Goal: Task Accomplishment & Management: Complete application form

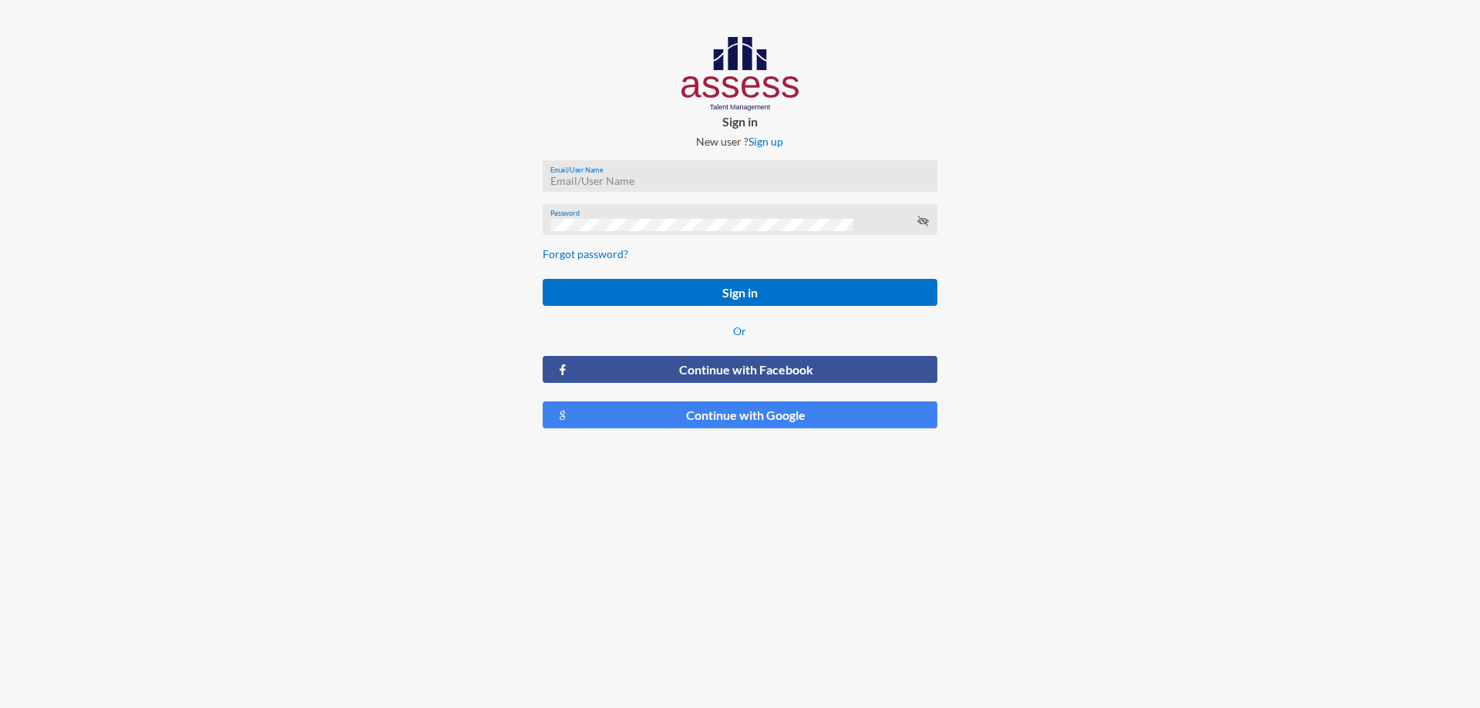
type input "[PERSON_NAME][EMAIL_ADDRESS][DOMAIN_NAME]"
click at [920, 221] on icon at bounding box center [922, 221] width 12 height 12
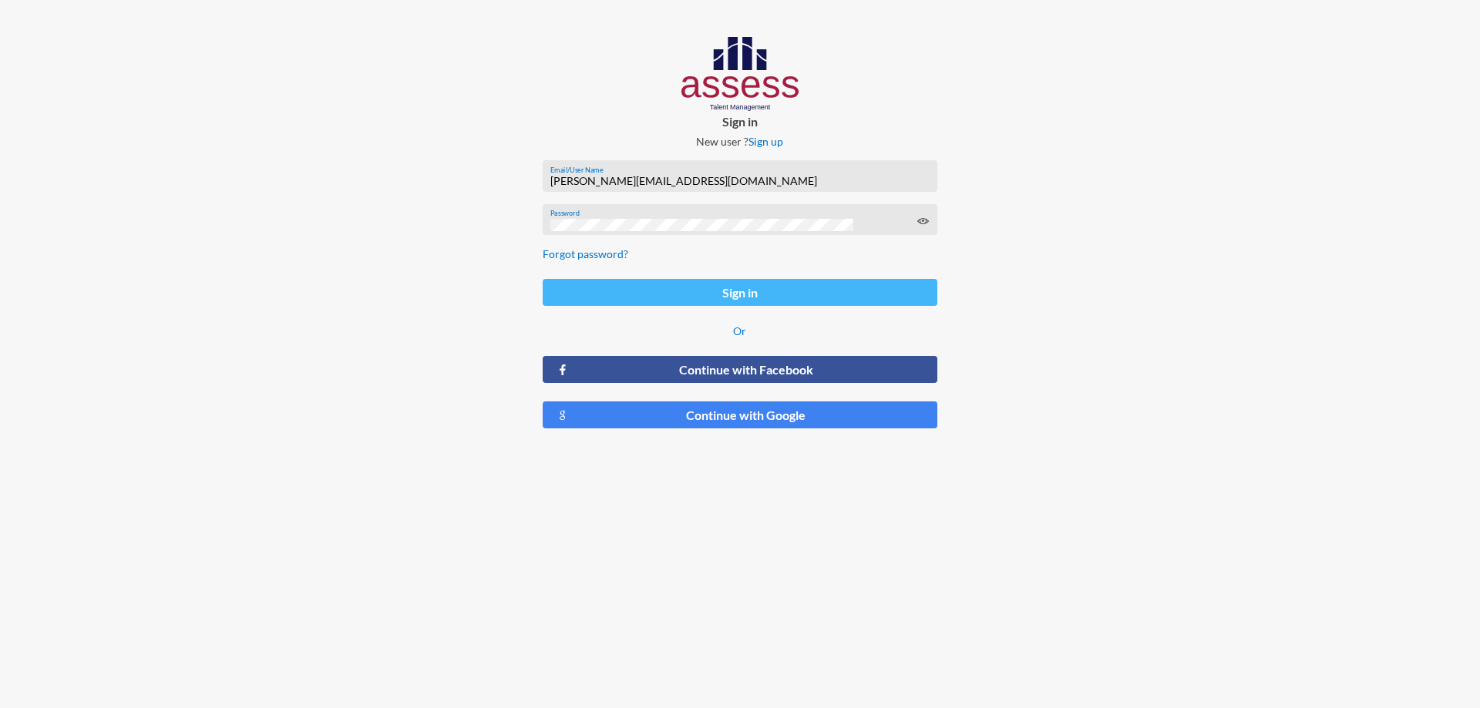
click at [637, 297] on button "Sign in" at bounding box center [740, 292] width 395 height 27
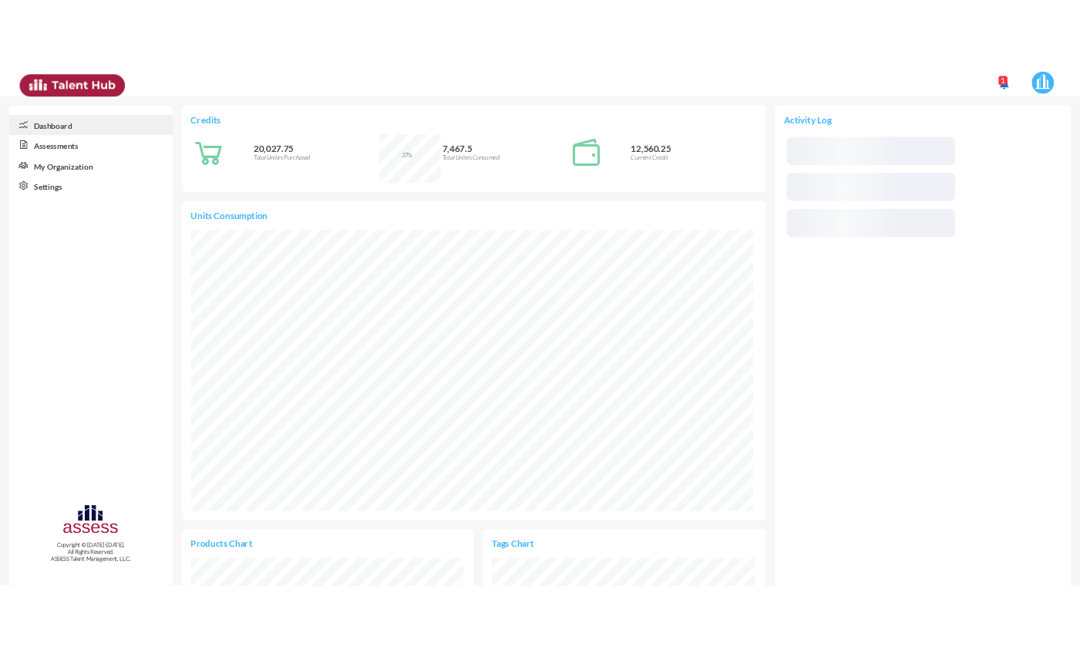
scroll to position [385, 770]
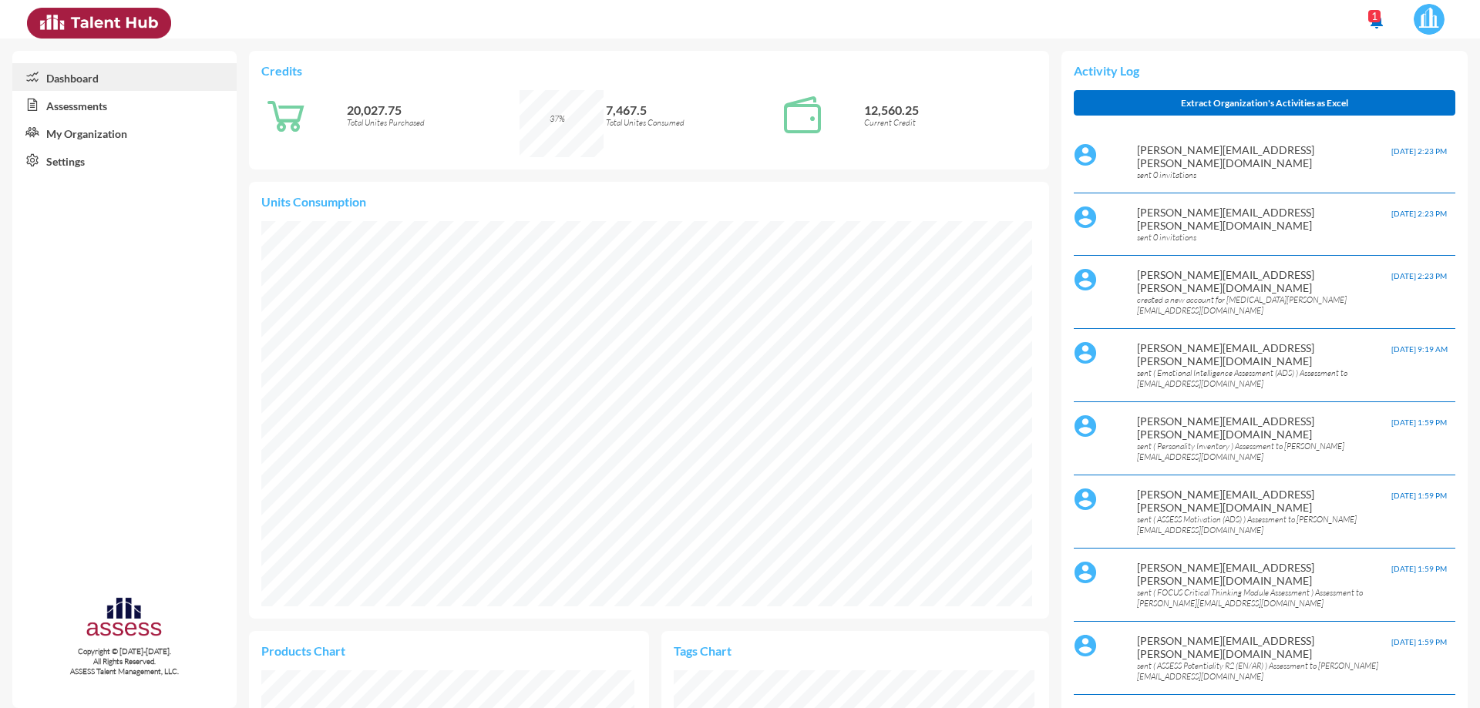
click at [86, 104] on link "Assessments" at bounding box center [124, 105] width 224 height 28
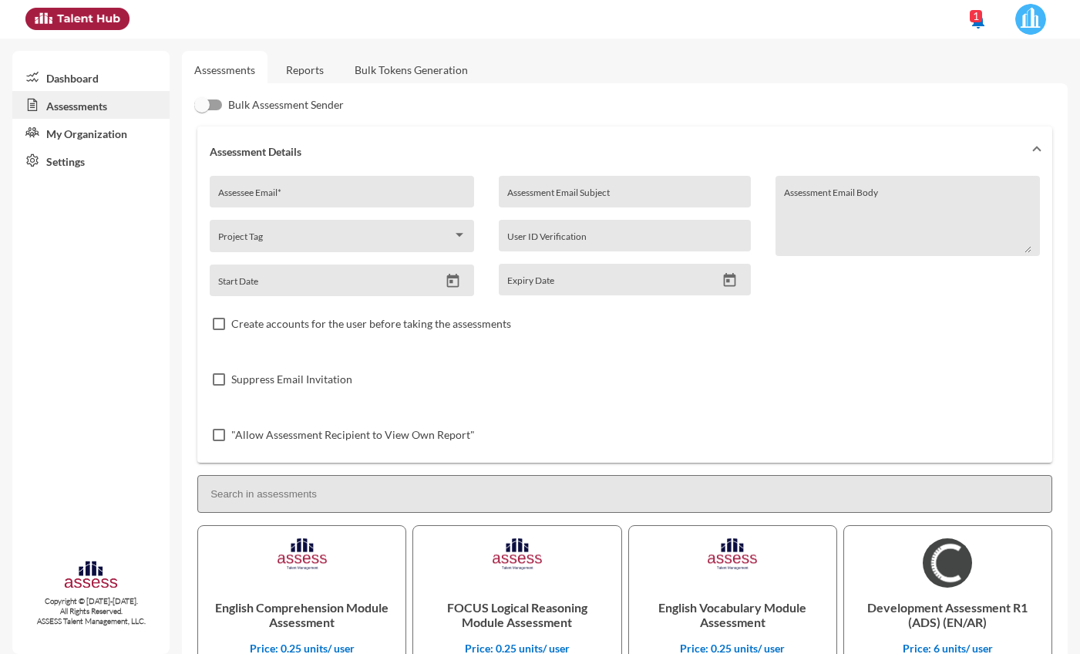
click at [308, 194] on input "Assessee Email *" at bounding box center [342, 197] width 248 height 12
paste input "[PERSON_NAME][EMAIL_ADDRESS][PERSON_NAME][DOMAIN_NAME]"
click at [587, 423] on div ""Allow Assessment Recipient to View Own Report"" at bounding box center [625, 434] width 830 height 55
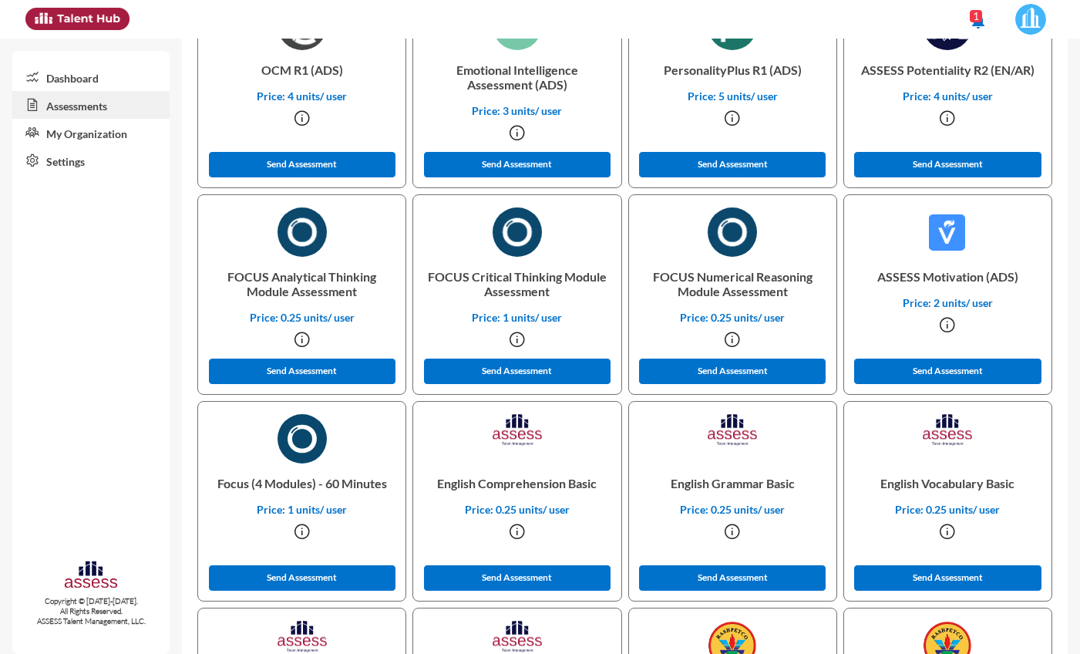
scroll to position [771, 0]
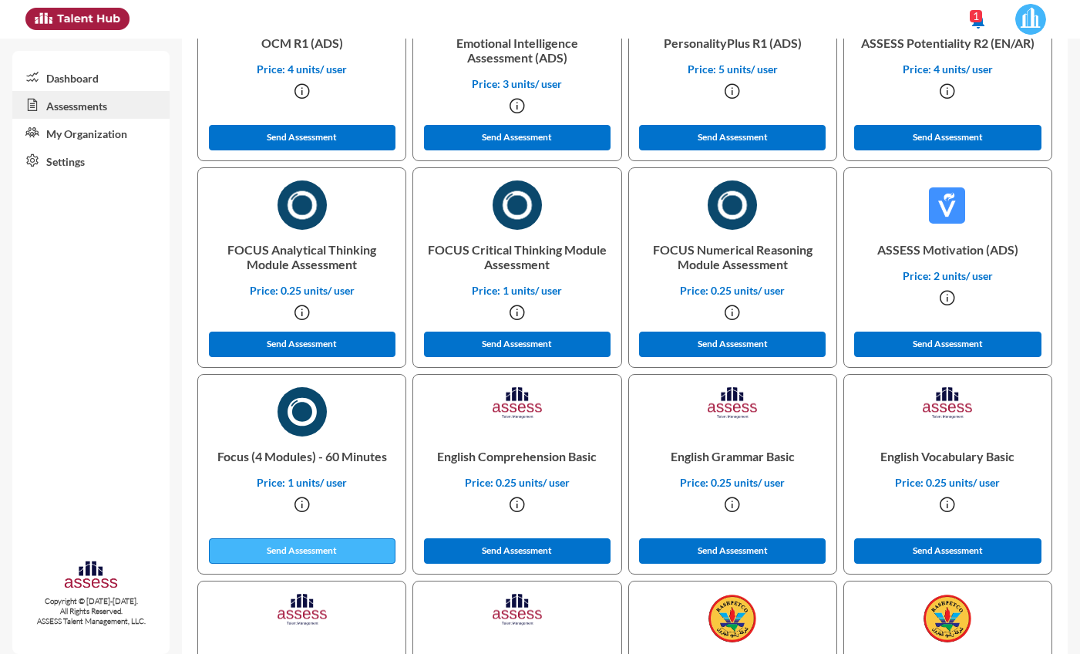
click at [338, 550] on button "Send Assessment" at bounding box center [302, 550] width 187 height 25
click at [625, 372] on div "FOCUS Numerical Reasoning Module Assessment Price: 0.25 units/ user Send Assess…" at bounding box center [732, 270] width 215 height 207
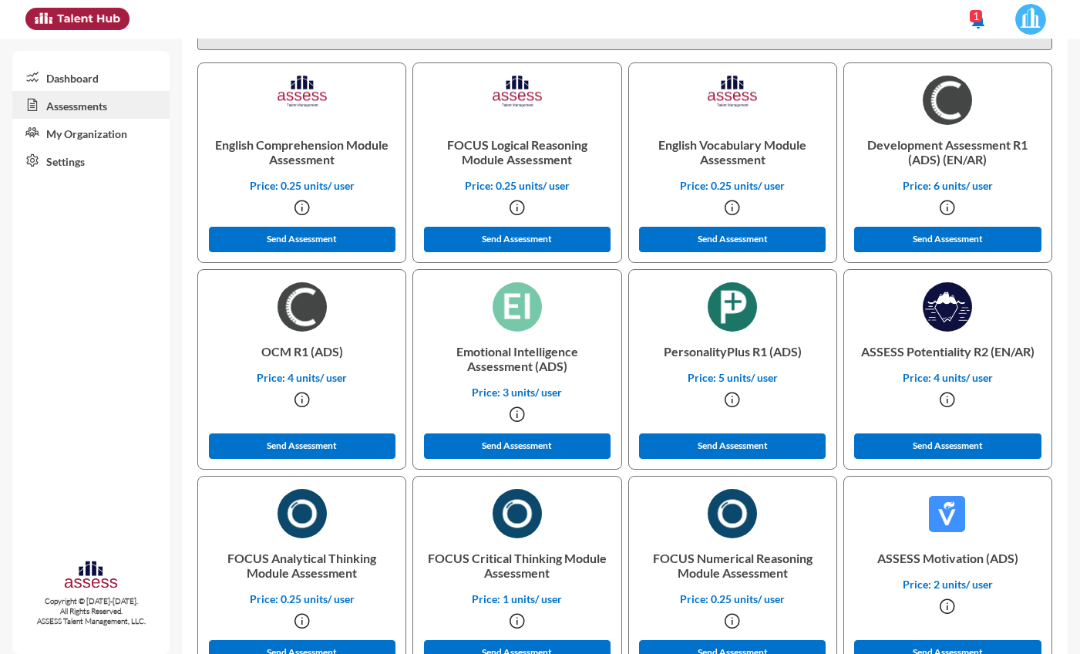
scroll to position [385, 0]
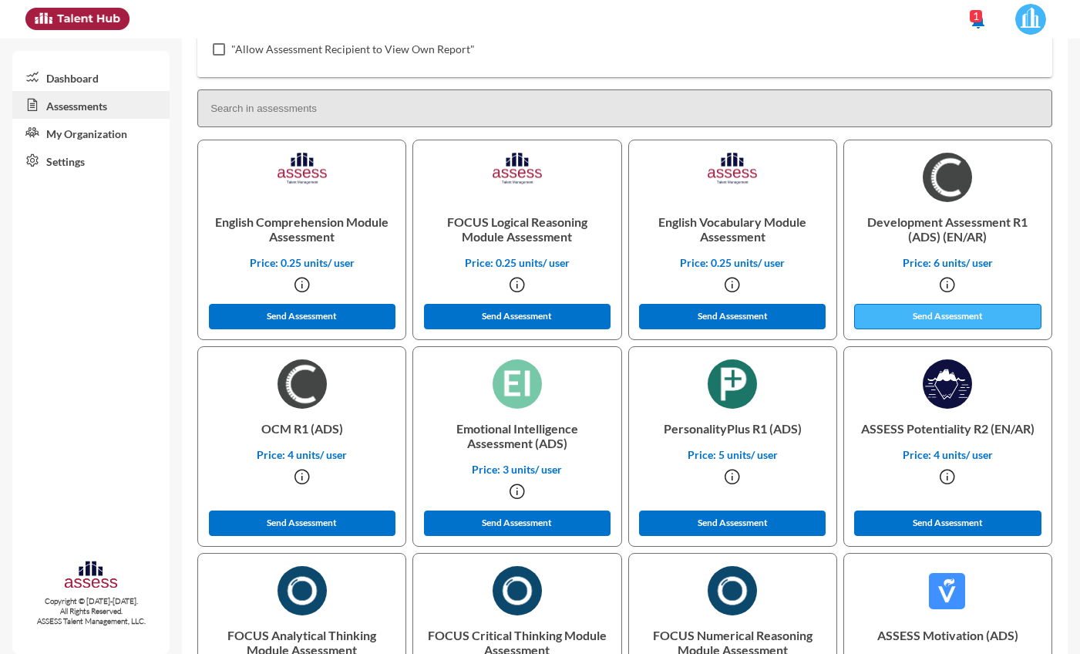
click at [983, 314] on button "Send Assessment" at bounding box center [947, 316] width 187 height 25
click at [766, 113] on input at bounding box center [624, 108] width 855 height 38
click at [345, 242] on p "English Comprehension Module Assessment" at bounding box center [301, 229] width 183 height 54
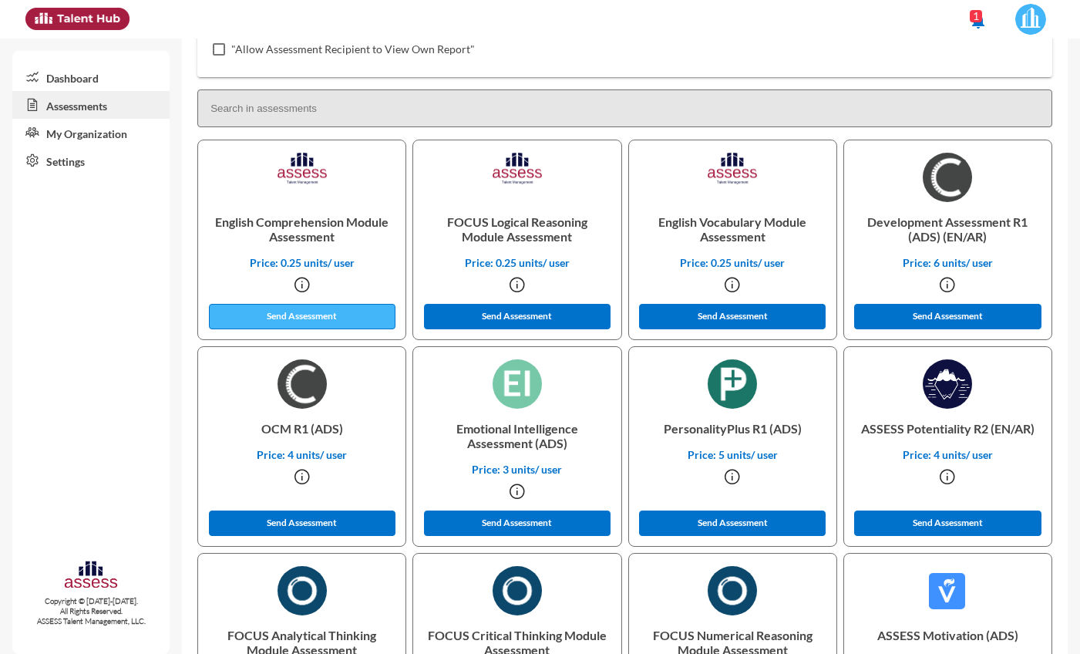
click at [364, 312] on button "Send Assessment" at bounding box center [302, 316] width 187 height 25
click at [625, 341] on div "English Vocabulary Module Assessment Price: 0.25 units/ user Send Assessment" at bounding box center [732, 243] width 215 height 207
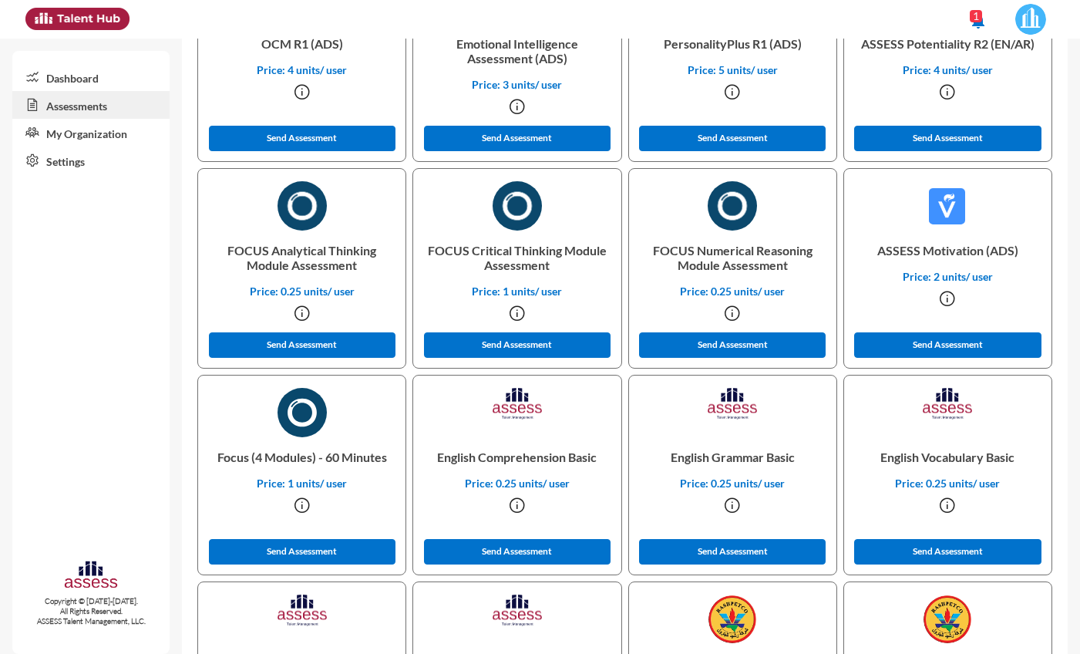
scroll to position [771, 0]
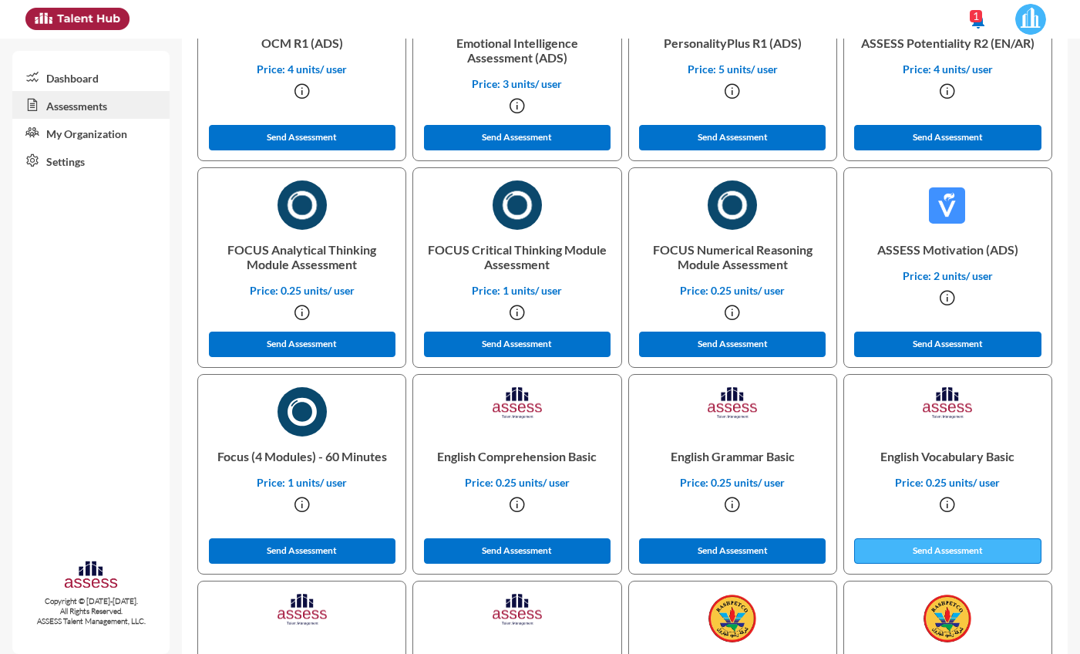
click at [1004, 550] on button "Send Assessment" at bounding box center [947, 550] width 187 height 25
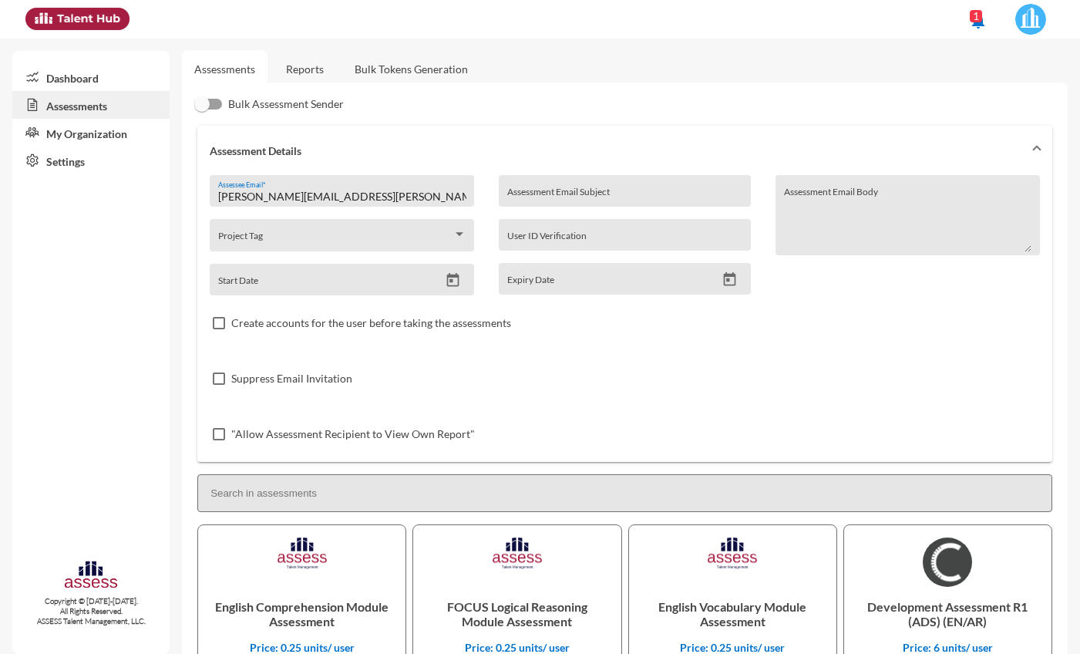
scroll to position [0, 0]
click at [387, 196] on input "[PERSON_NAME][EMAIL_ADDRESS][PERSON_NAME][DOMAIN_NAME]" at bounding box center [342, 197] width 248 height 12
type input "m"
paste input "[EMAIL_ADDRESS][DOMAIN_NAME]"
click at [522, 484] on input at bounding box center [624, 494] width 855 height 38
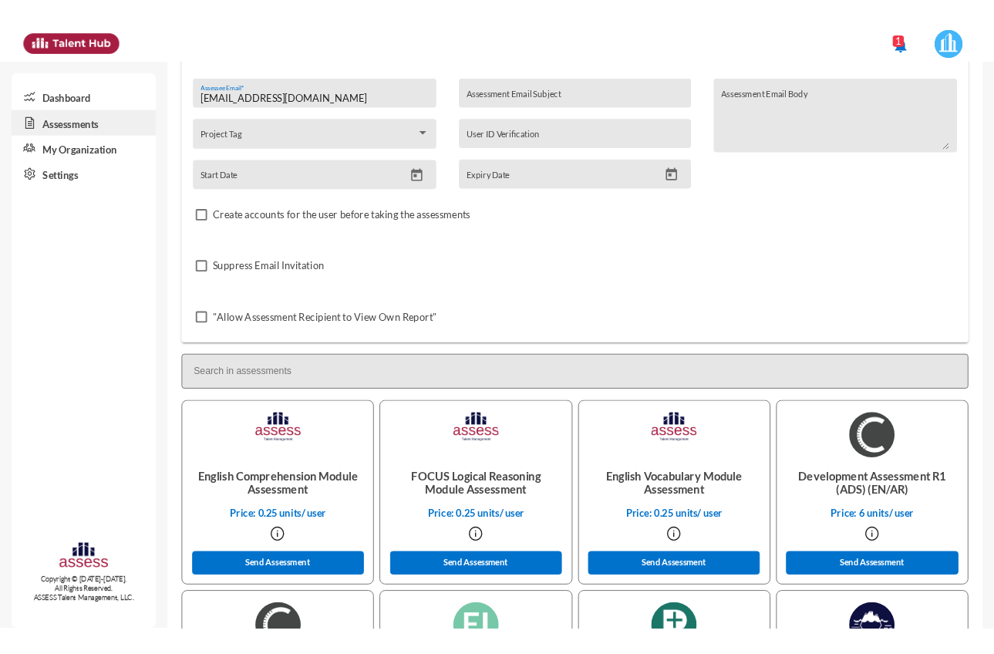
scroll to position [154, 0]
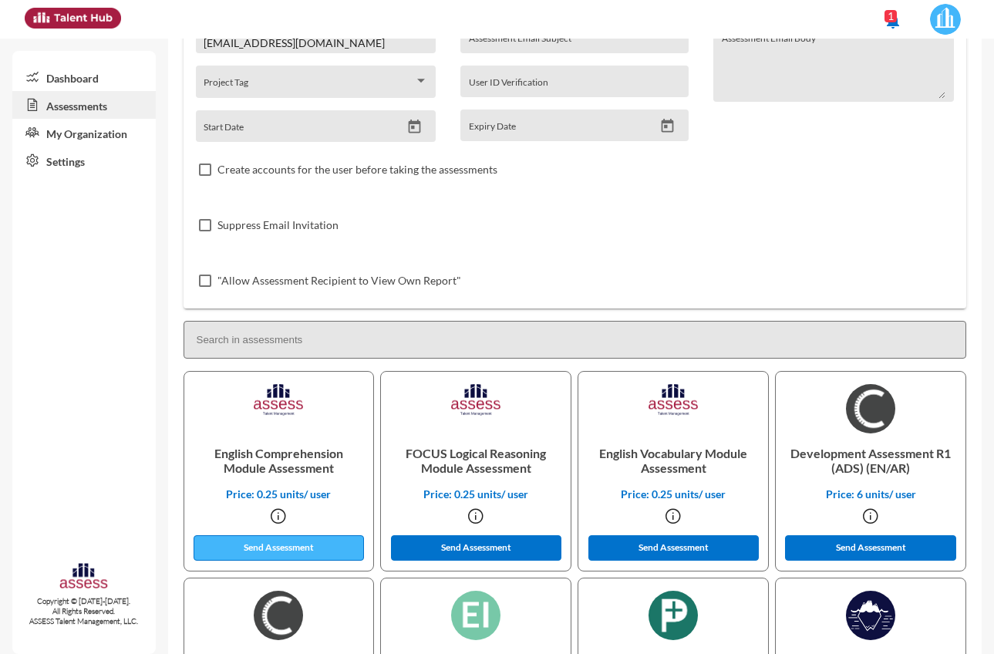
click at [320, 543] on button "Send Assessment" at bounding box center [278, 547] width 170 height 25
click at [689, 345] on input at bounding box center [574, 340] width 783 height 38
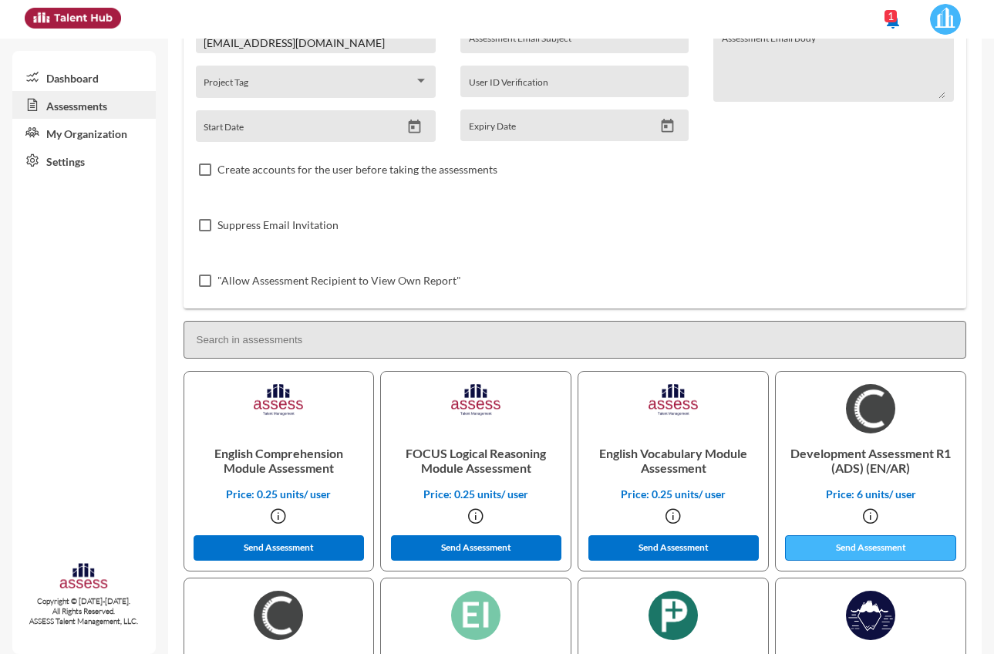
click at [890, 555] on button "Send Assessment" at bounding box center [870, 547] width 170 height 25
click at [701, 338] on input at bounding box center [574, 340] width 783 height 38
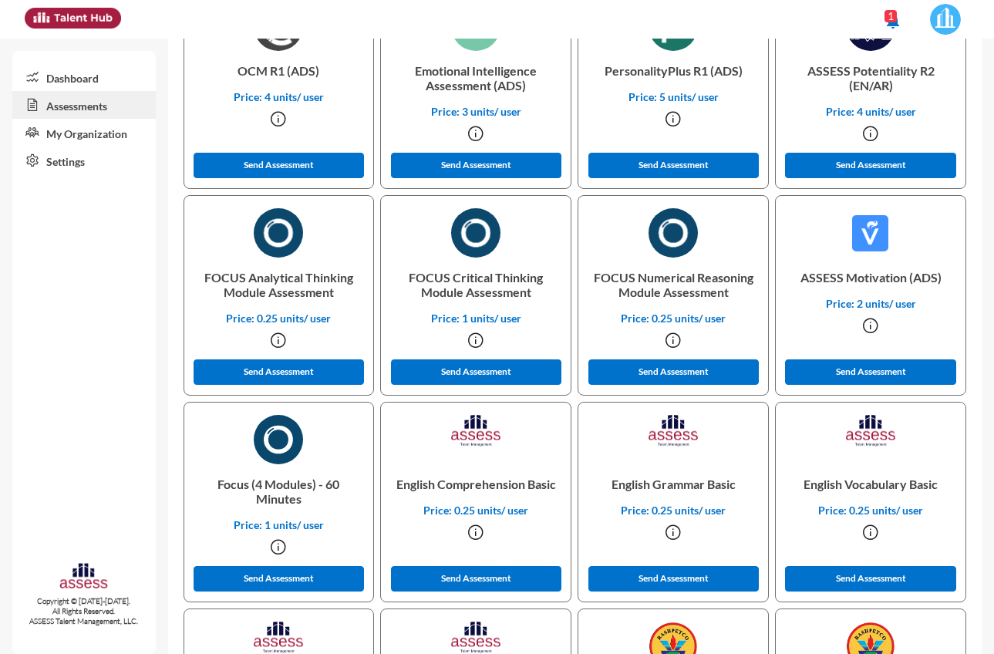
scroll to position [771, 0]
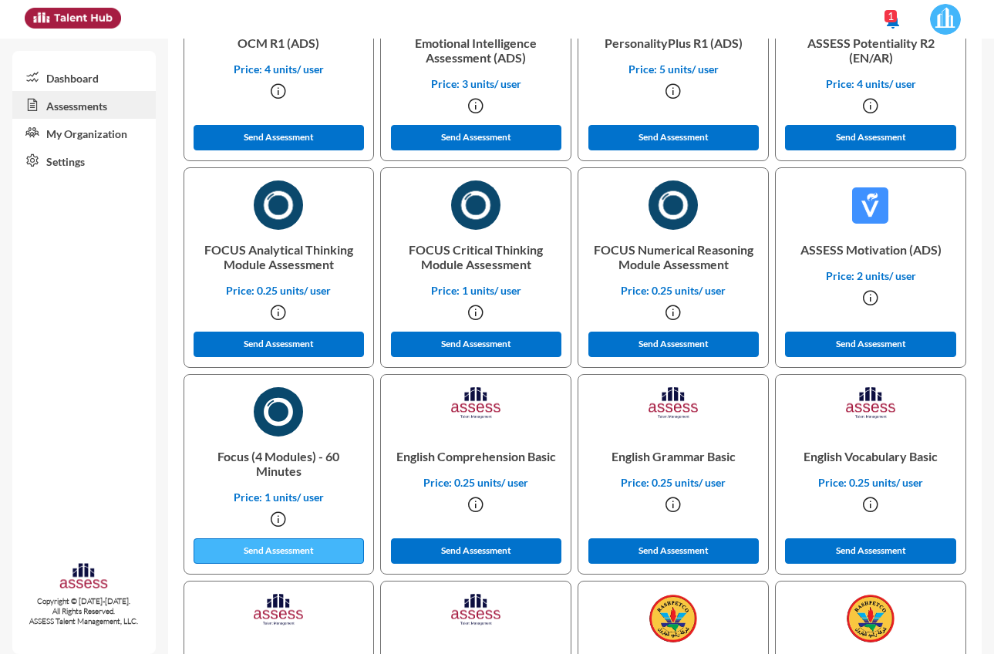
click at [324, 546] on button "Send Assessment" at bounding box center [278, 550] width 170 height 25
click at [570, 371] on div "FOCUS Critical Thinking Module Assessment Price: 1 units/ user Send Assessment" at bounding box center [475, 270] width 197 height 207
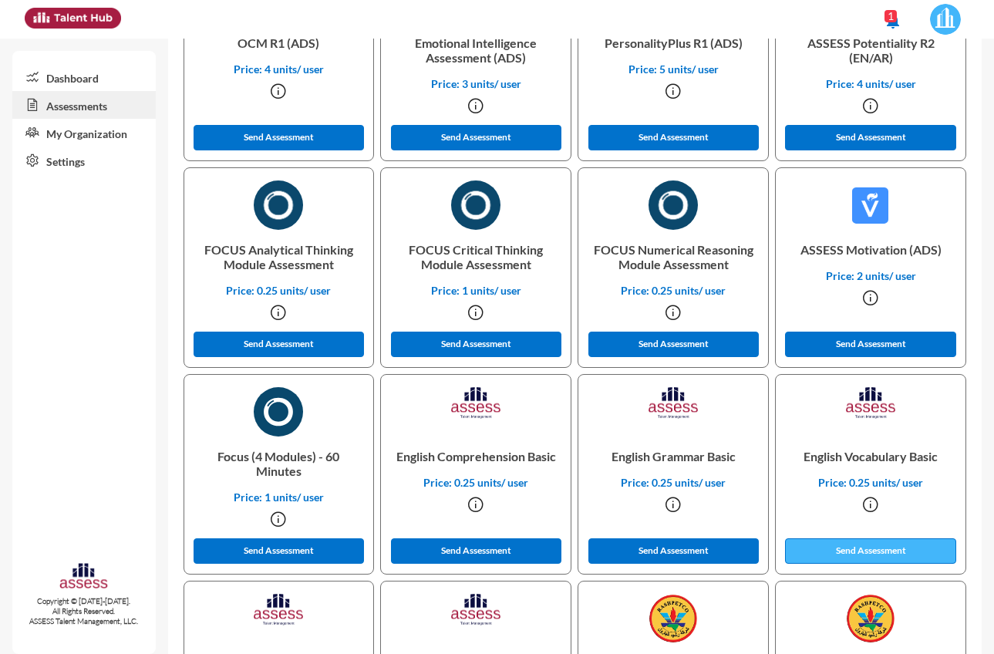
click at [916, 548] on button "Send Assessment" at bounding box center [870, 550] width 170 height 25
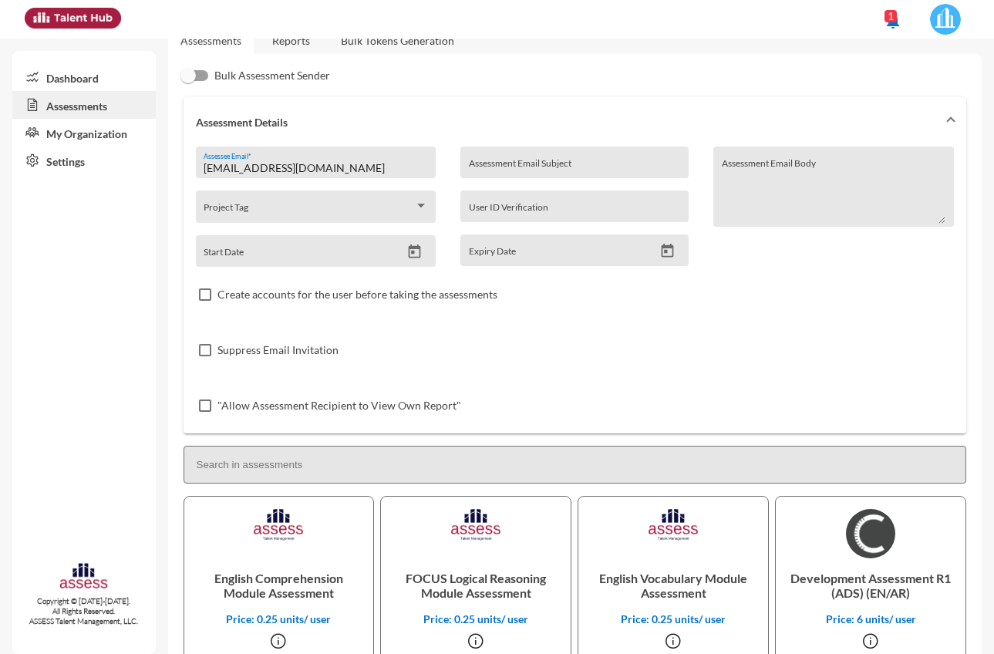
scroll to position [0, 0]
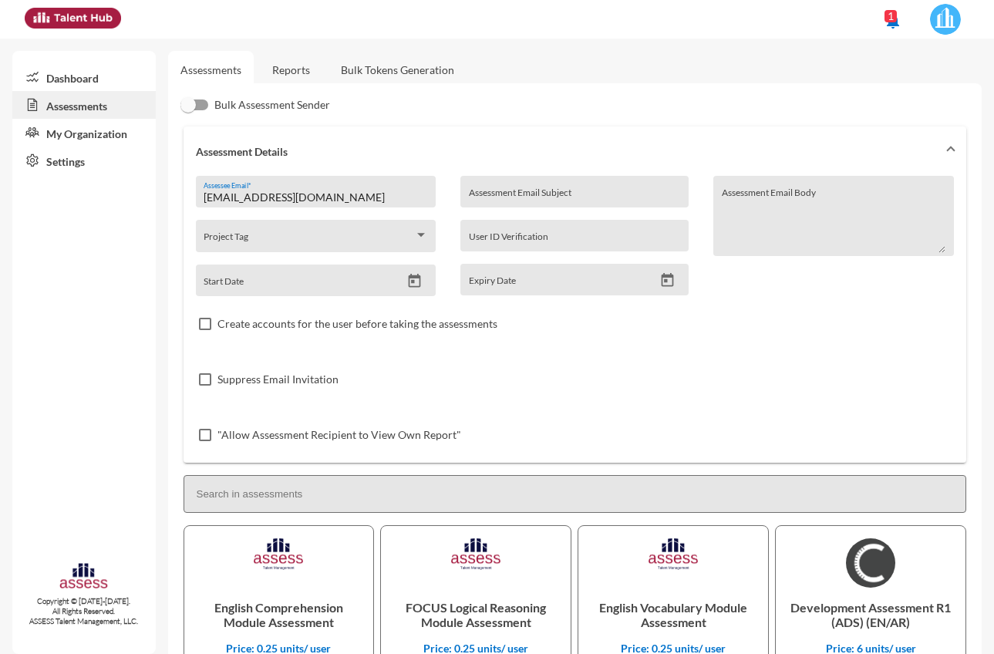
click at [351, 194] on input "[EMAIL_ADDRESS][DOMAIN_NAME]" at bounding box center [315, 197] width 224 height 12
type input "M"
paste input "[EMAIL_ADDRESS][DOMAIN_NAME]"
type input "[EMAIL_ADDRESS][DOMAIN_NAME]"
click at [582, 372] on div "Suppress Email Invitation" at bounding box center [575, 378] width 758 height 55
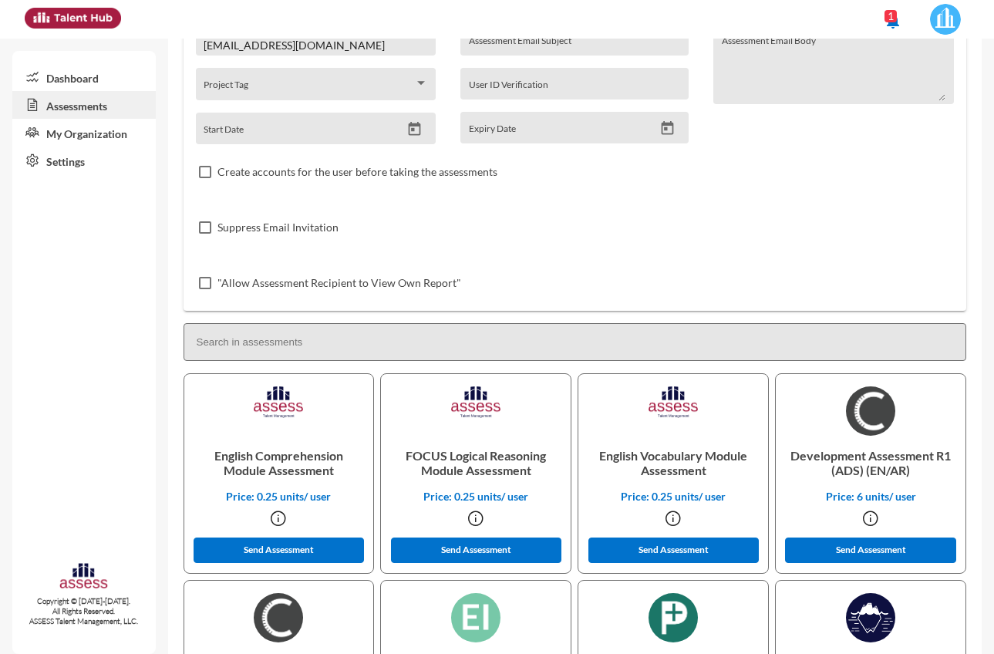
scroll to position [154, 0]
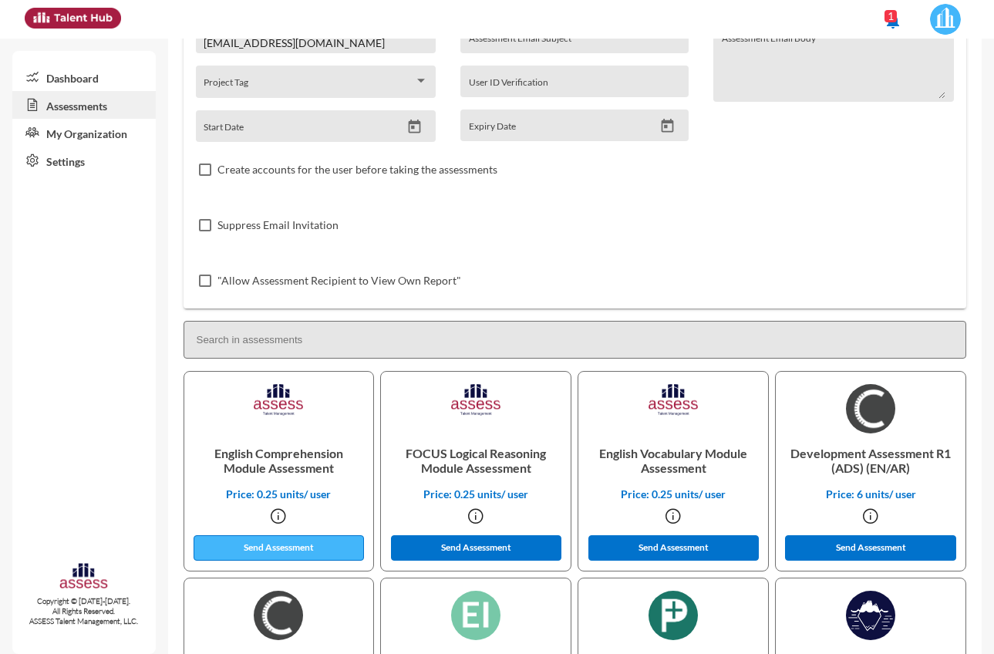
click at [336, 543] on button "Send Assessment" at bounding box center [278, 547] width 170 height 25
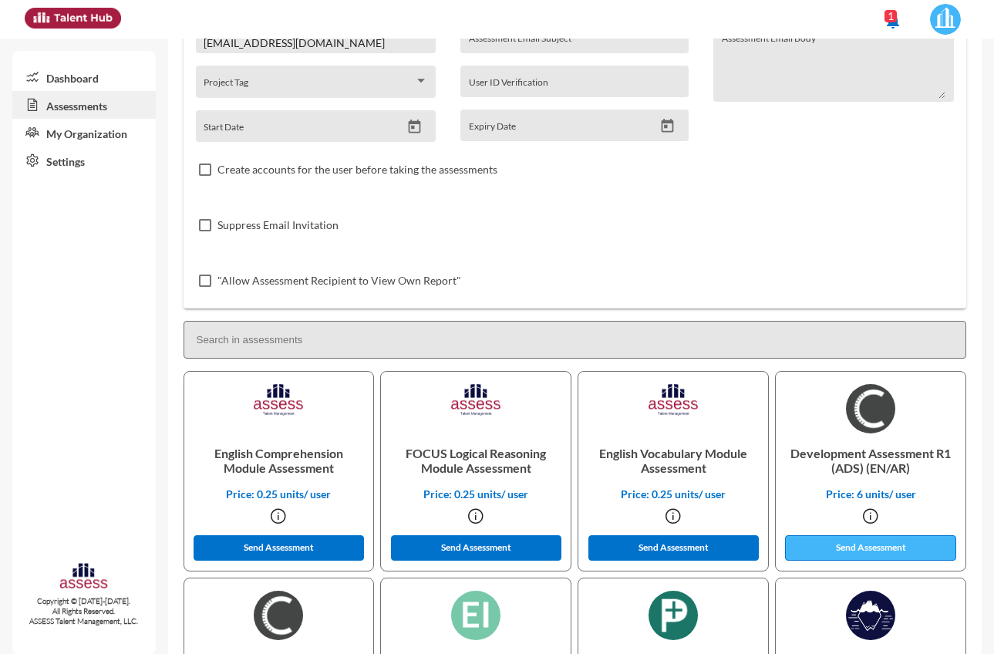
click at [880, 547] on button "Send Assessment" at bounding box center [870, 547] width 170 height 25
click at [621, 333] on input at bounding box center [574, 340] width 783 height 38
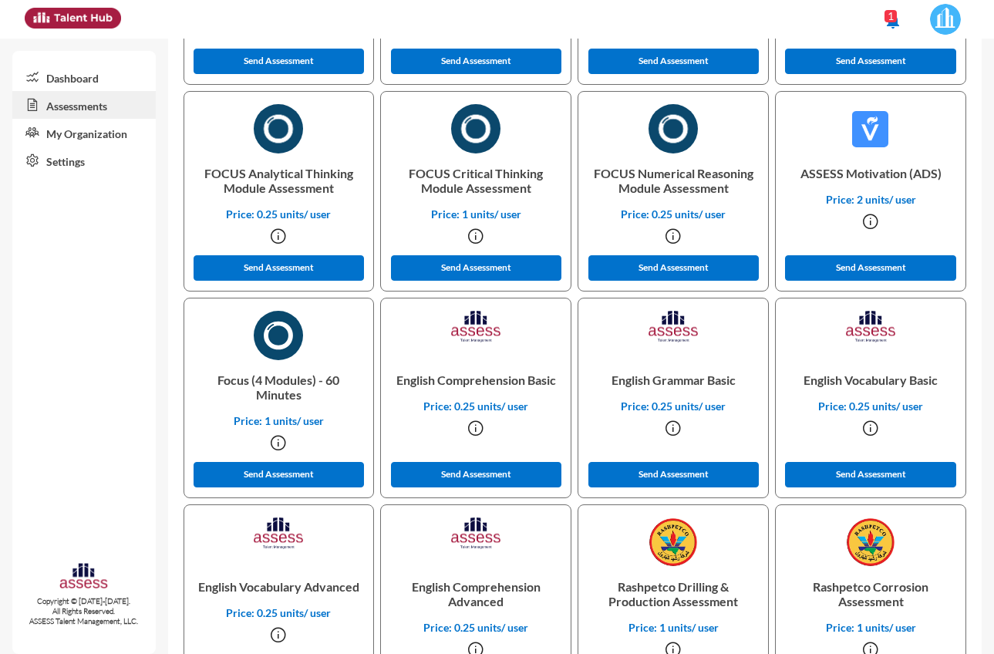
scroll to position [848, 0]
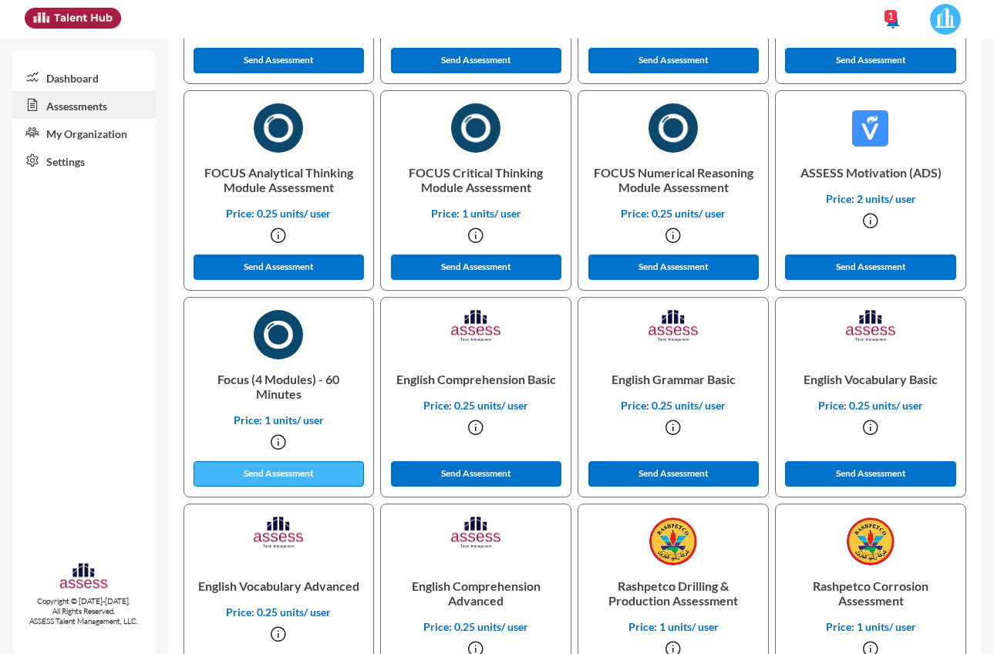
click at [312, 476] on button "Send Assessment" at bounding box center [278, 473] width 170 height 25
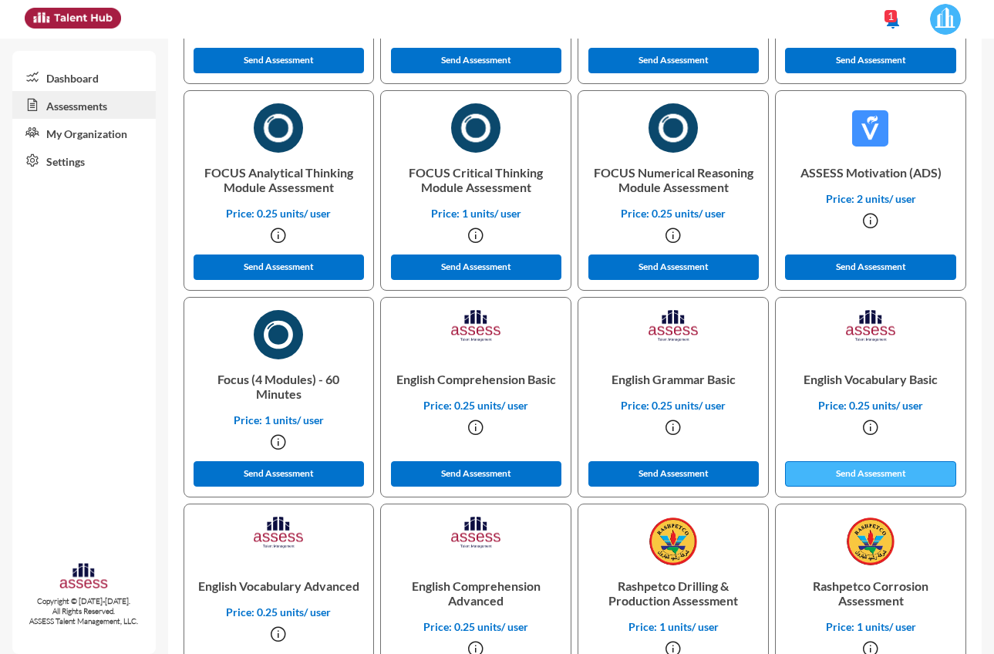
click at [926, 478] on button "Send Assessment" at bounding box center [870, 473] width 170 height 25
